Goal: Task Accomplishment & Management: Manage account settings

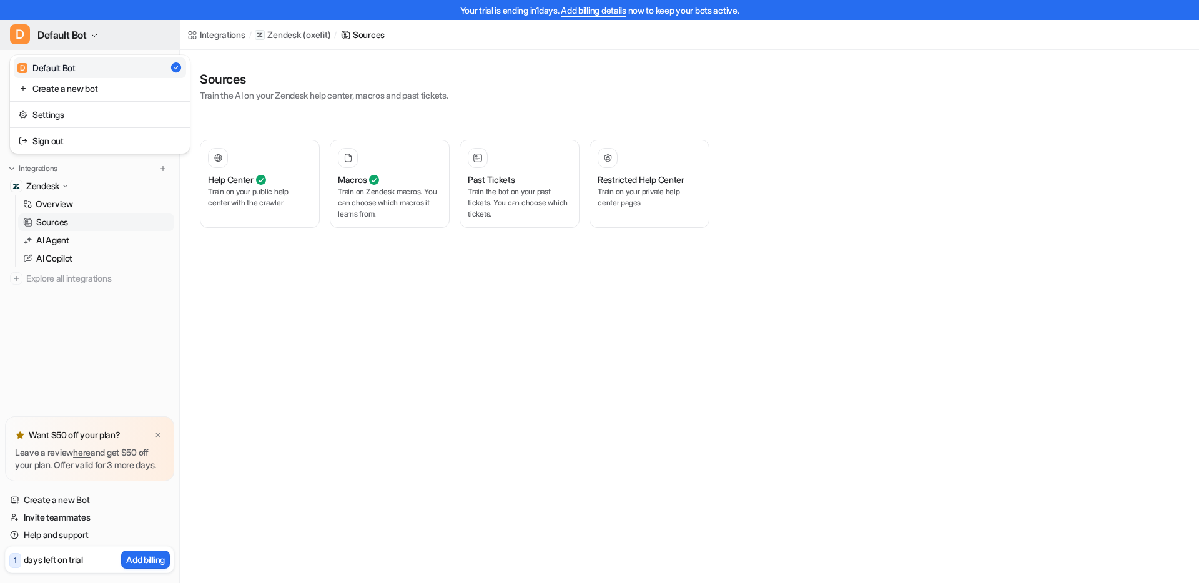
click at [69, 39] on span "Default Bot" at bounding box center [61, 34] width 49 height 17
click at [66, 117] on link "Settings" at bounding box center [100, 114] width 172 height 21
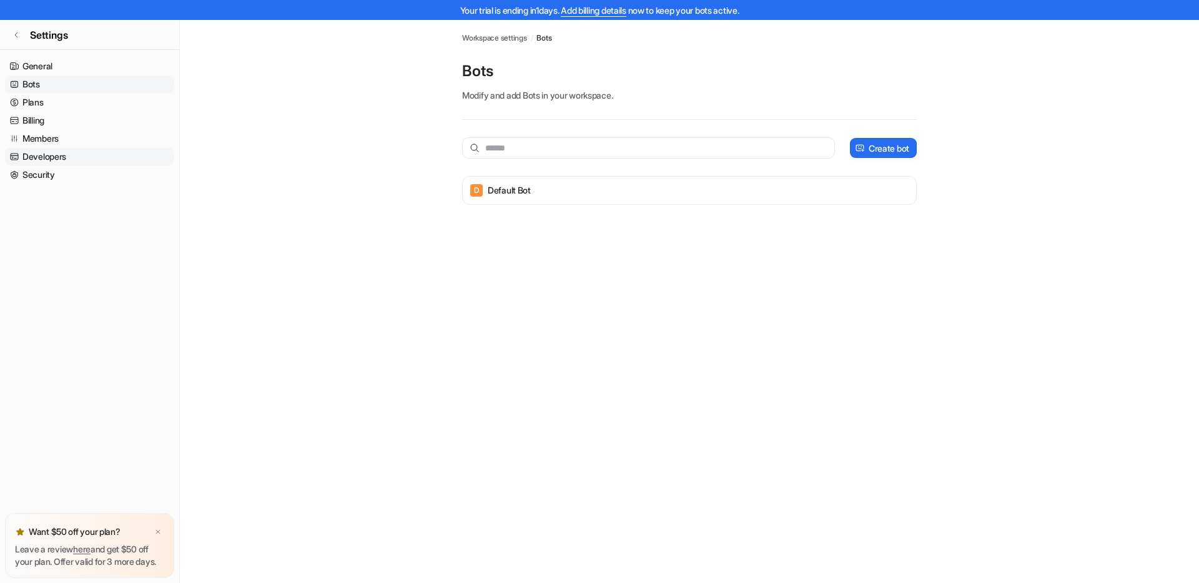
click at [66, 159] on link "Developers" at bounding box center [89, 156] width 169 height 17
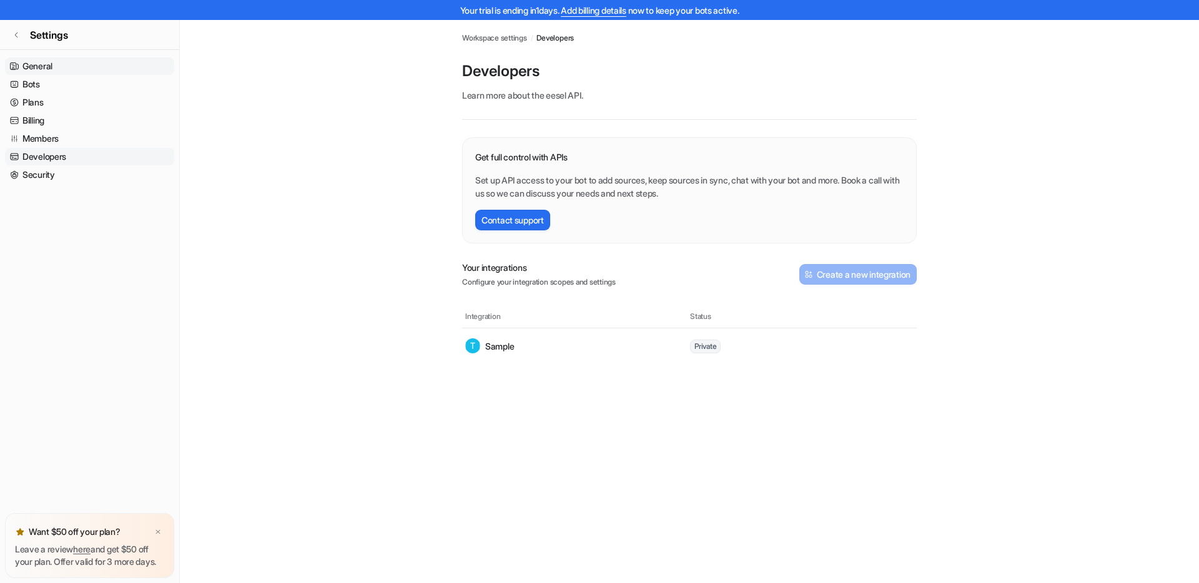
click at [38, 69] on link "General" at bounding box center [89, 65] width 169 height 17
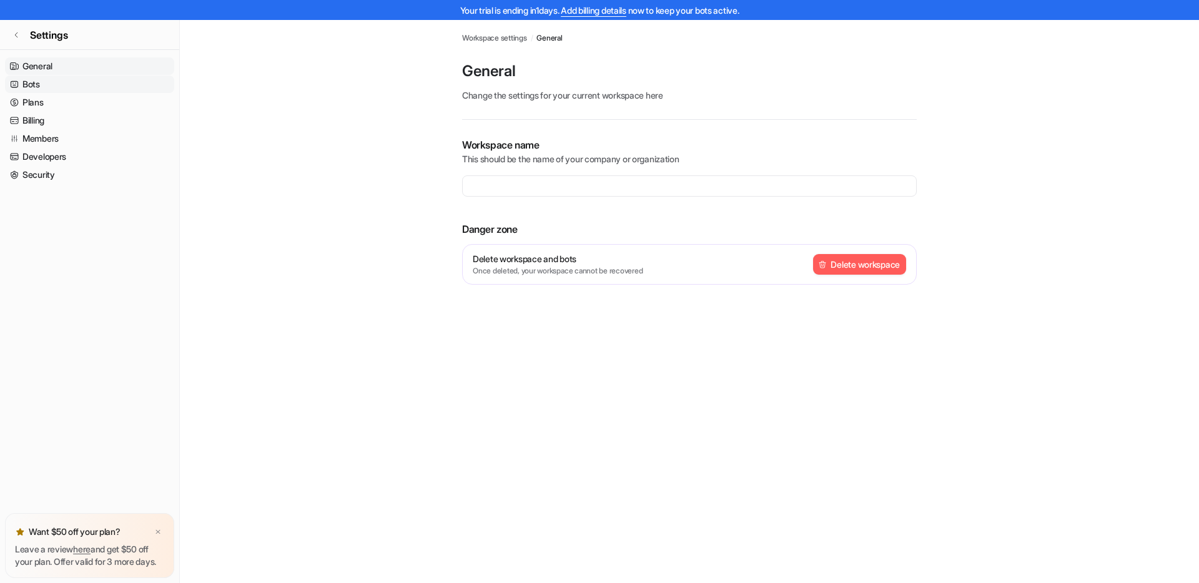
type input "**********"
drag, startPoint x: 832, startPoint y: 265, endPoint x: 762, endPoint y: 285, distance: 72.3
click at [762, 285] on div "**********" at bounding box center [689, 225] width 454 height 177
click at [29, 104] on link "Plans" at bounding box center [89, 102] width 169 height 17
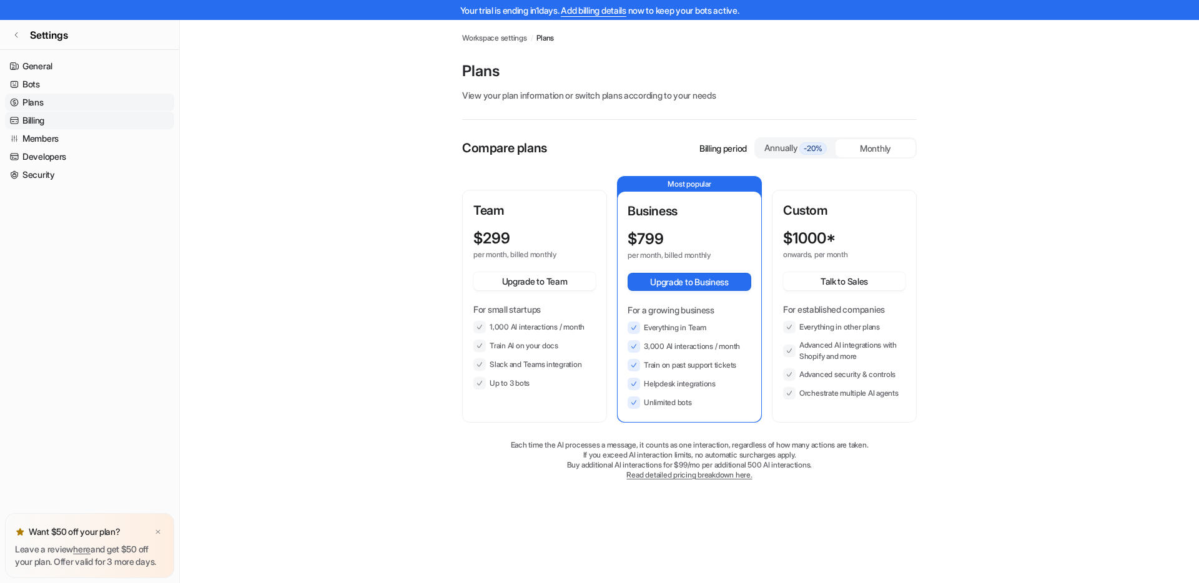
click at [32, 119] on link "Billing" at bounding box center [89, 120] width 169 height 17
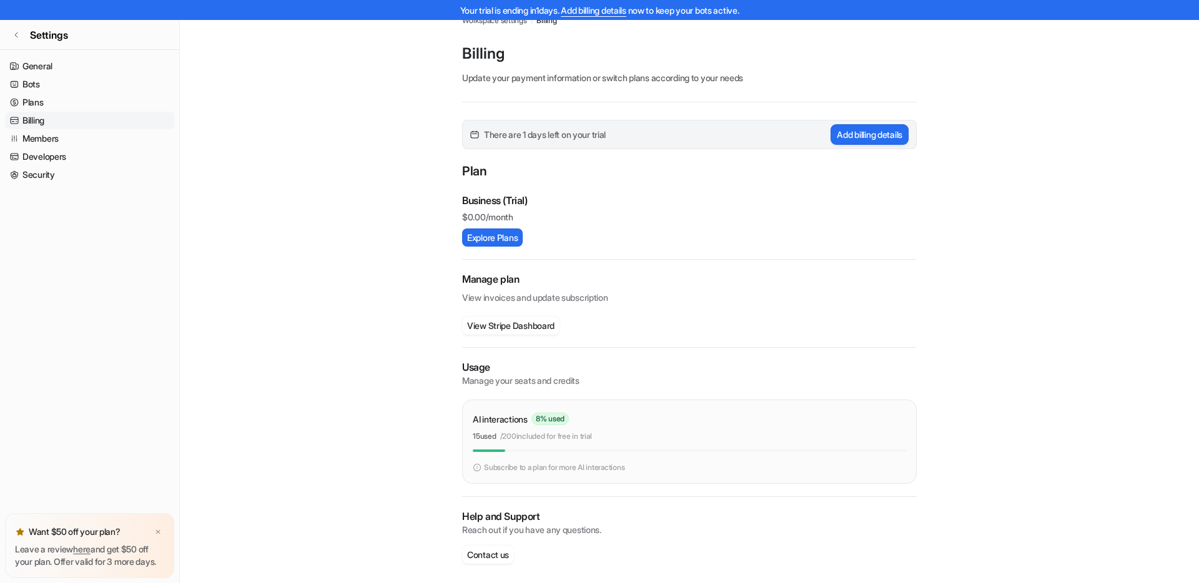
scroll to position [23, 0]
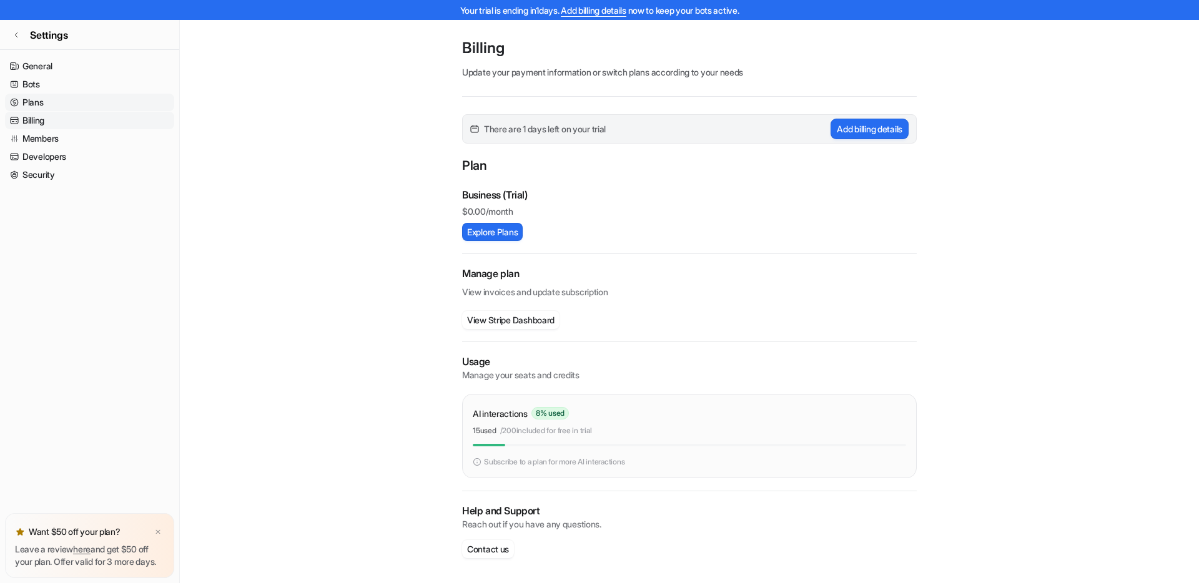
click at [36, 99] on link "Plans" at bounding box center [89, 102] width 169 height 17
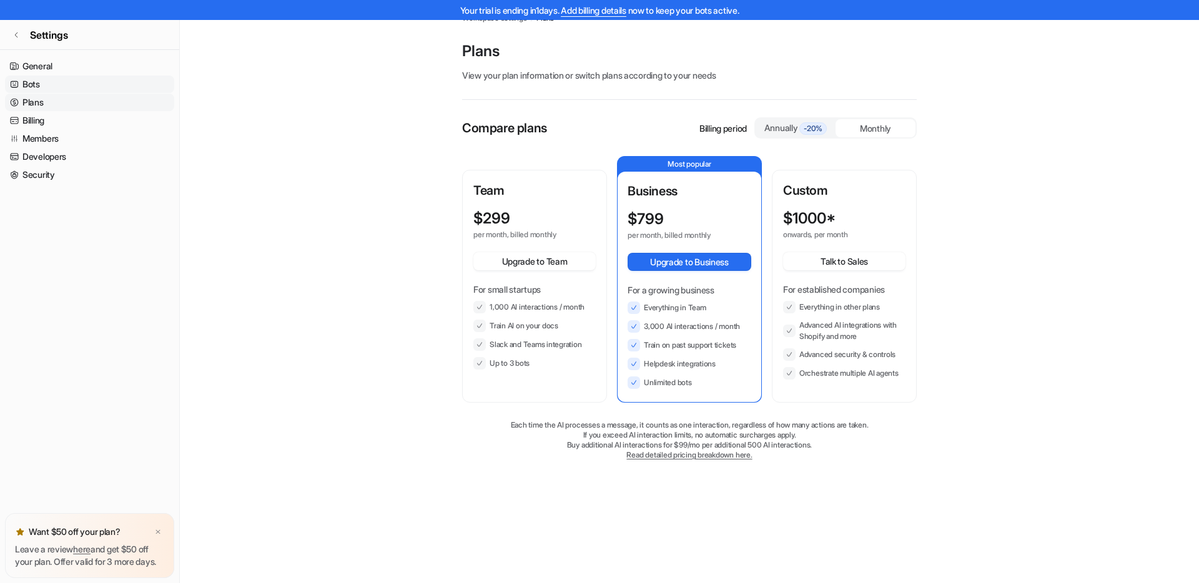
click at [27, 86] on link "Bots" at bounding box center [89, 84] width 169 height 17
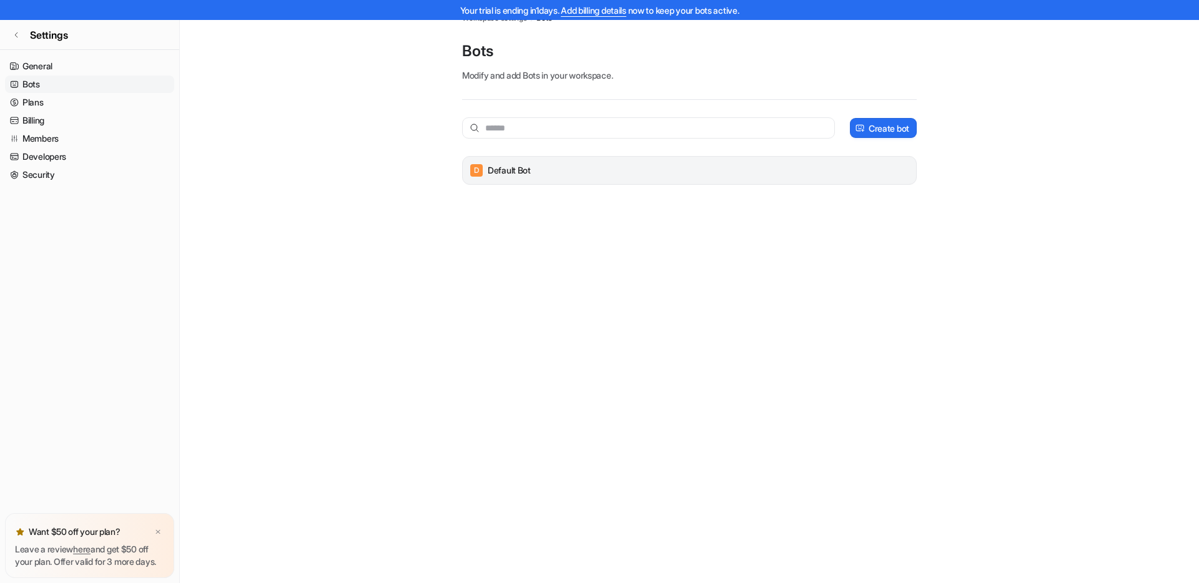
click at [880, 169] on div "D Default Bot" at bounding box center [689, 170] width 443 height 17
click at [44, 62] on link "General" at bounding box center [89, 65] width 169 height 17
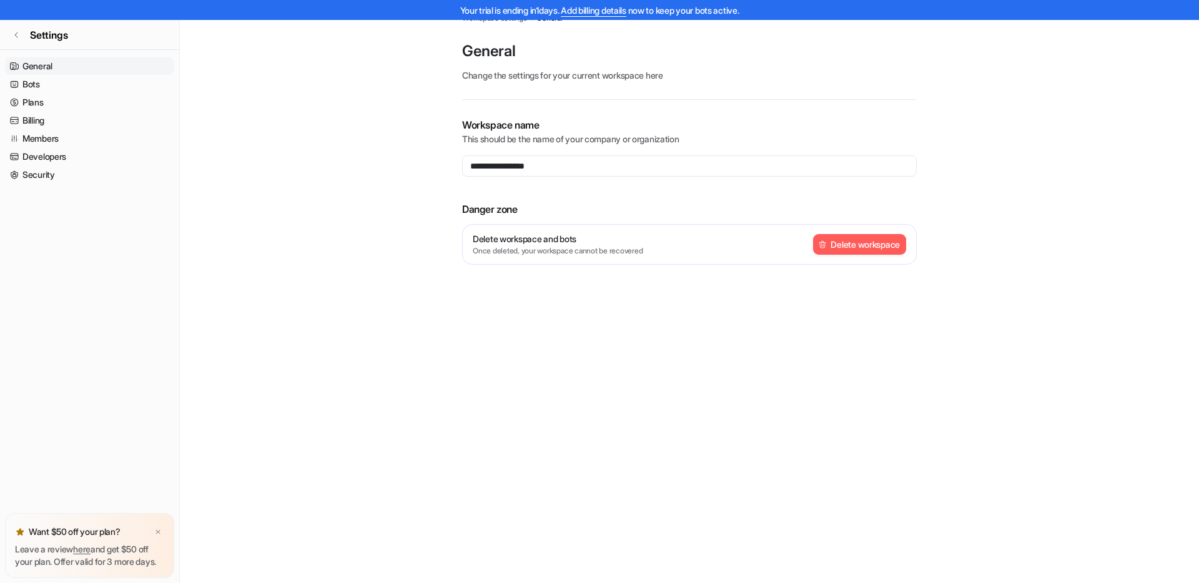
click at [881, 243] on button "Delete workspace" at bounding box center [859, 244] width 93 height 21
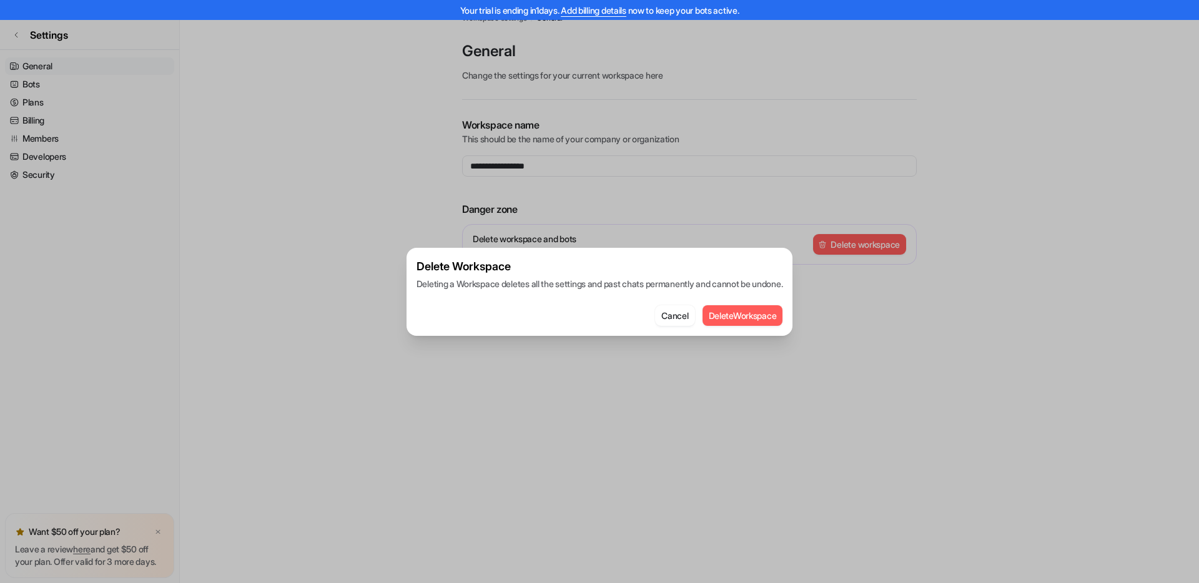
click at [755, 319] on button "Delete Workspace" at bounding box center [742, 315] width 81 height 21
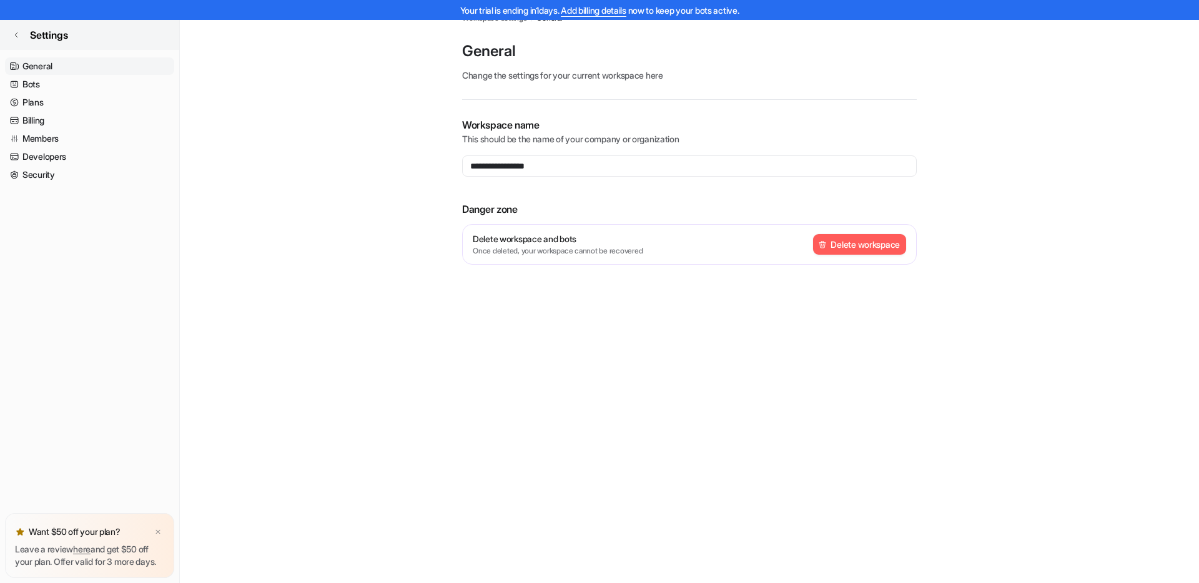
click at [26, 37] on link "Settings" at bounding box center [89, 35] width 179 height 30
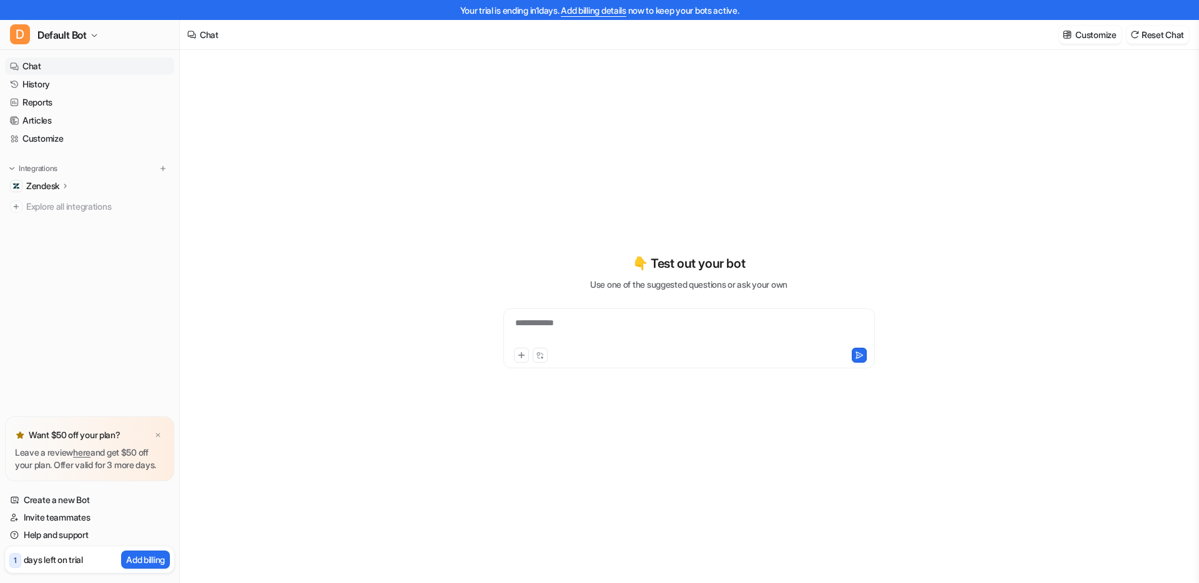
click at [56, 186] on p "Zendesk" at bounding box center [42, 186] width 33 height 12
click at [49, 198] on p "Overview" at bounding box center [54, 204] width 37 height 12
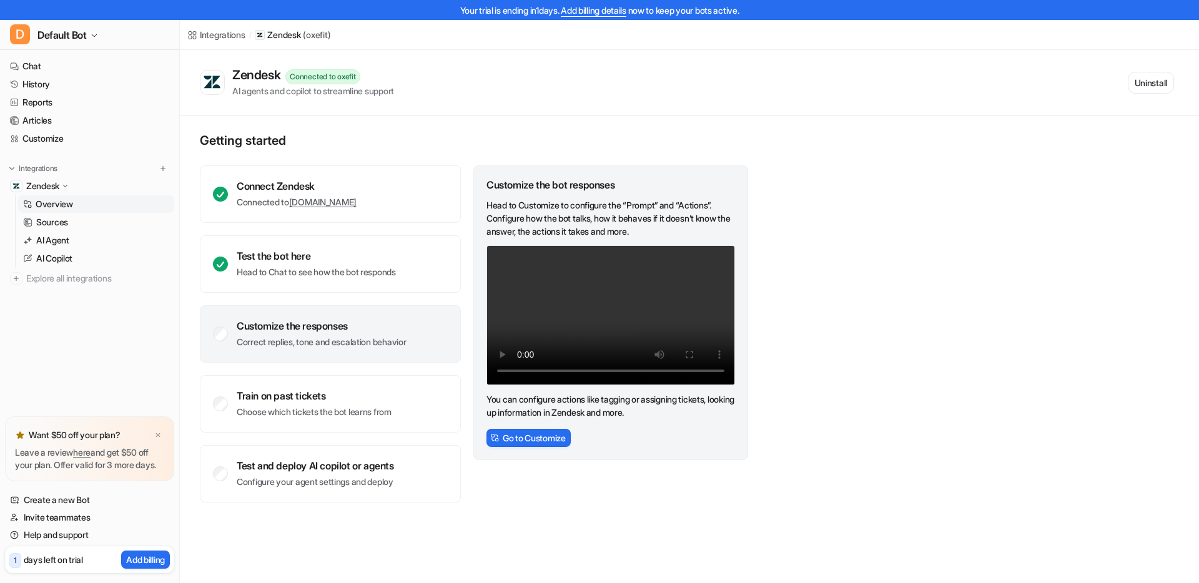
click at [343, 65] on div "Zendesk Connected to oxefit AI agents and copilot to streamline support Uninsta…" at bounding box center [689, 83] width 1019 height 66
click at [336, 71] on div "Connected to oxefit" at bounding box center [322, 76] width 74 height 15
click at [1169, 79] on button "Uninstall" at bounding box center [1150, 83] width 46 height 22
click at [1132, 77] on button "Uninstall" at bounding box center [1150, 83] width 46 height 22
